Goal: Task Accomplishment & Management: Complete application form

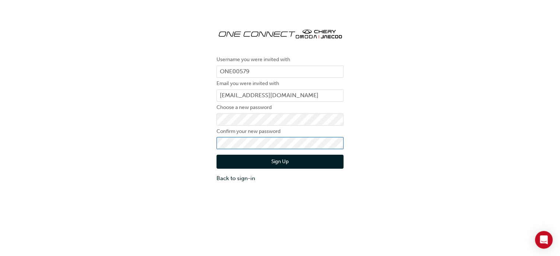
click button "Sign Up" at bounding box center [280, 162] width 127 height 14
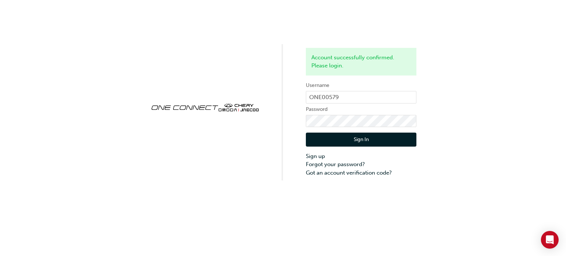
click at [381, 138] on button "Sign In" at bounding box center [361, 140] width 110 height 14
